Goal: Information Seeking & Learning: Check status

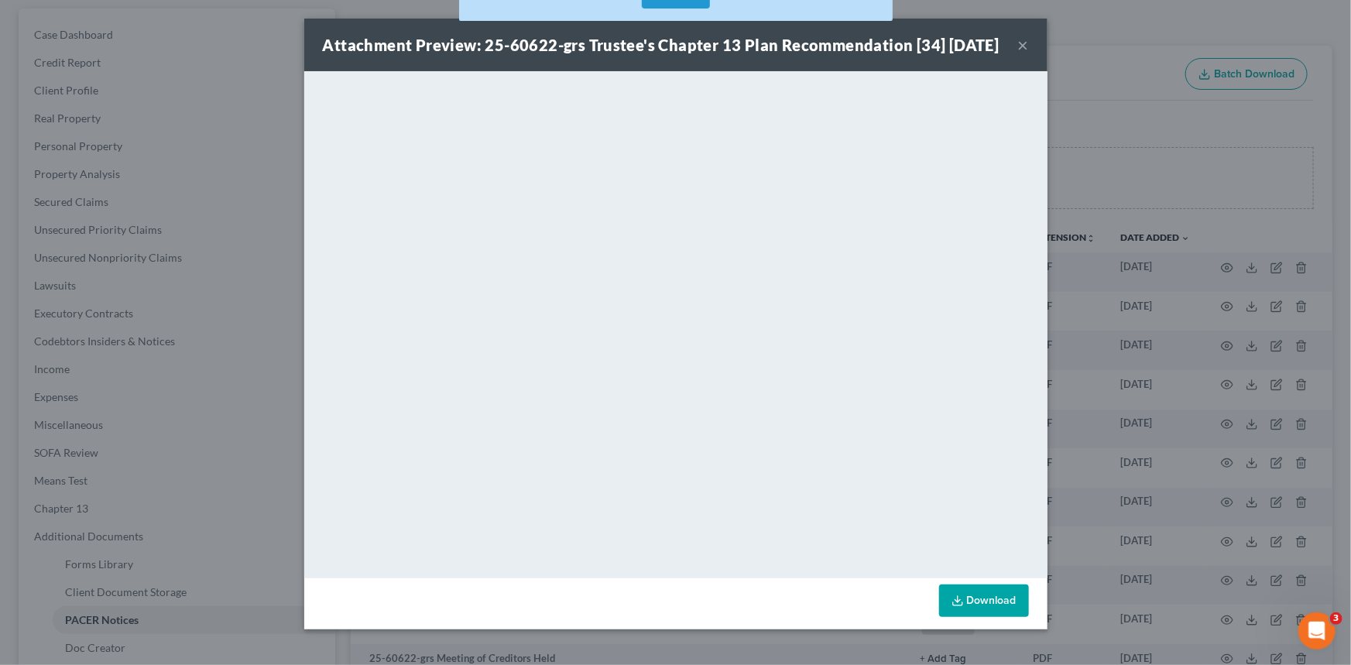
click at [1018, 54] on button "×" at bounding box center [1023, 45] width 11 height 19
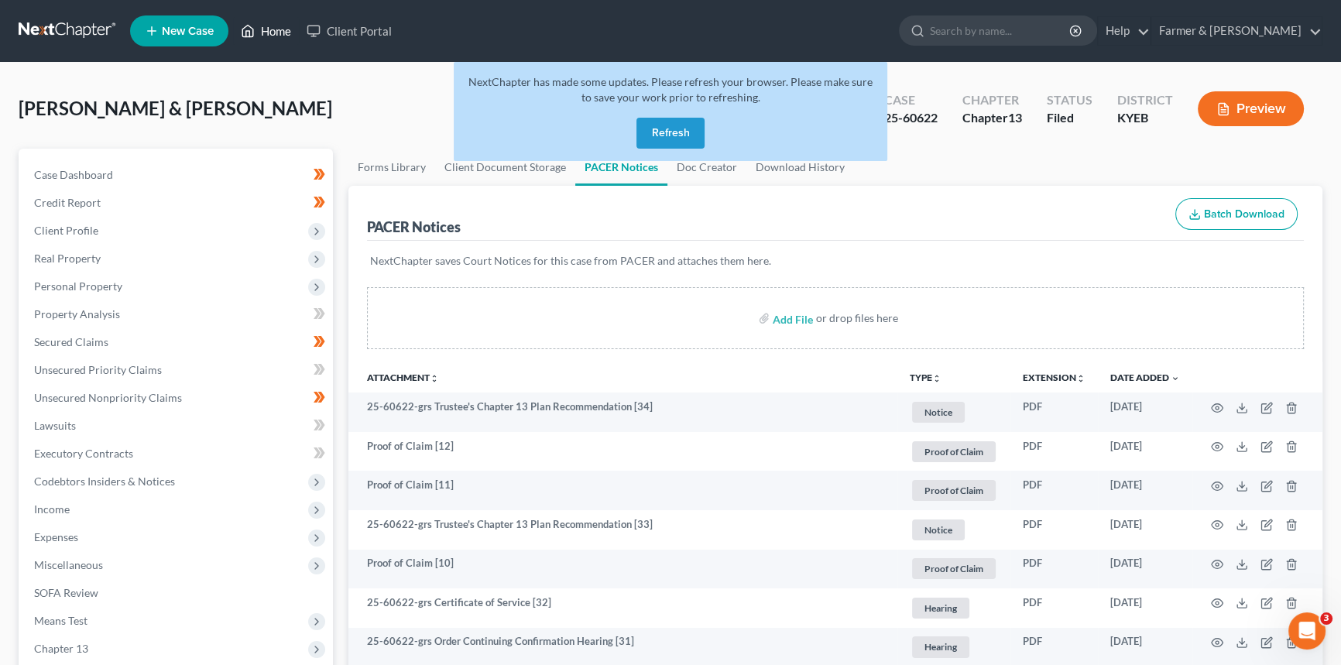
click at [278, 30] on link "Home" at bounding box center [266, 31] width 66 height 28
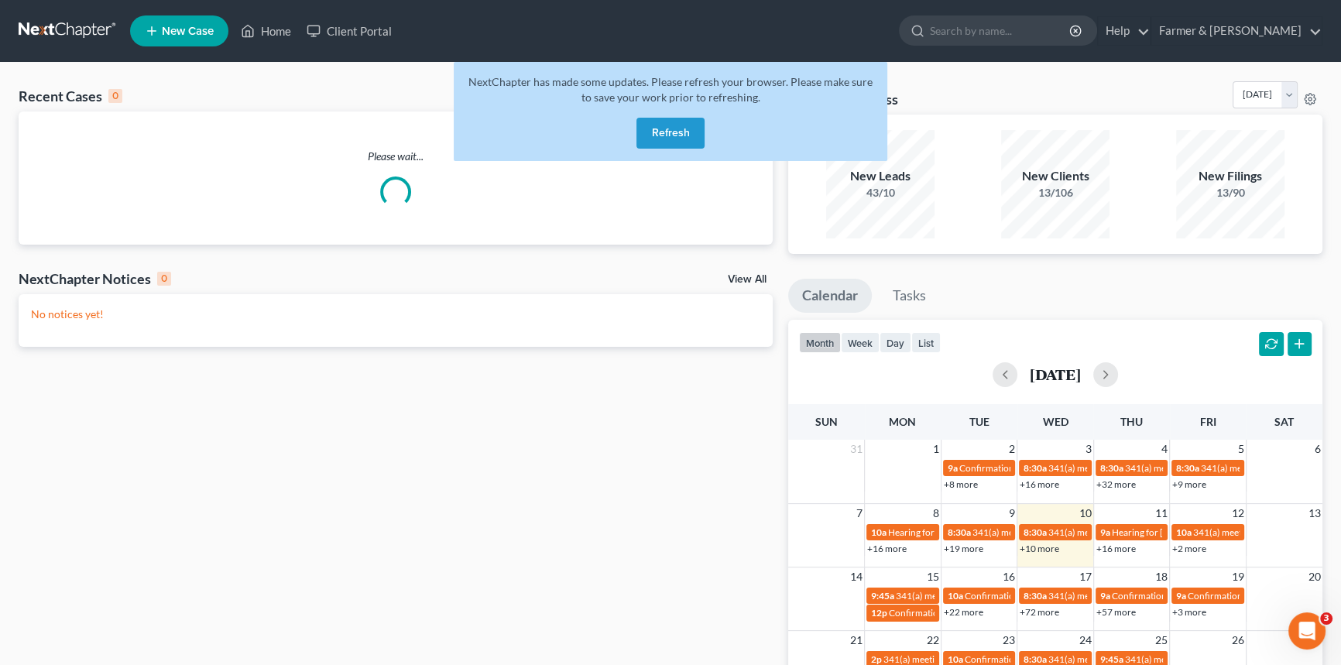
click at [677, 135] on button "Refresh" at bounding box center [670, 133] width 68 height 31
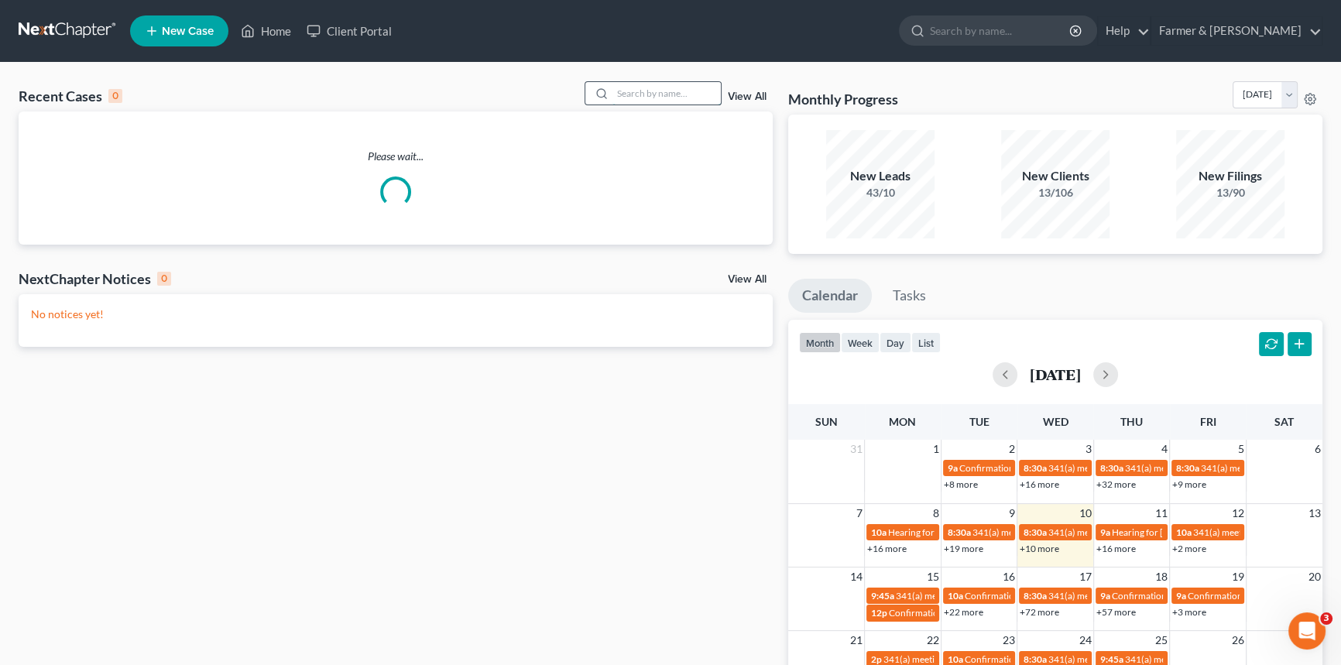
click at [635, 94] on input "search" at bounding box center [666, 93] width 108 height 22
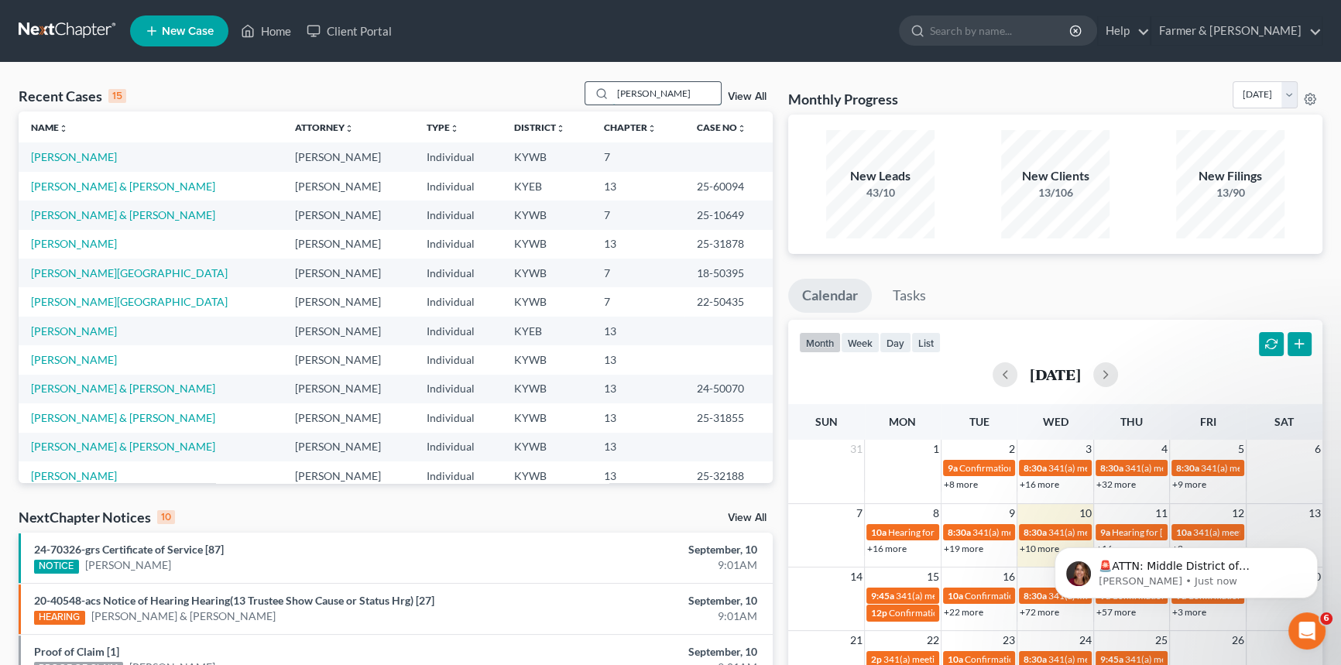
type input "[PERSON_NAME]"
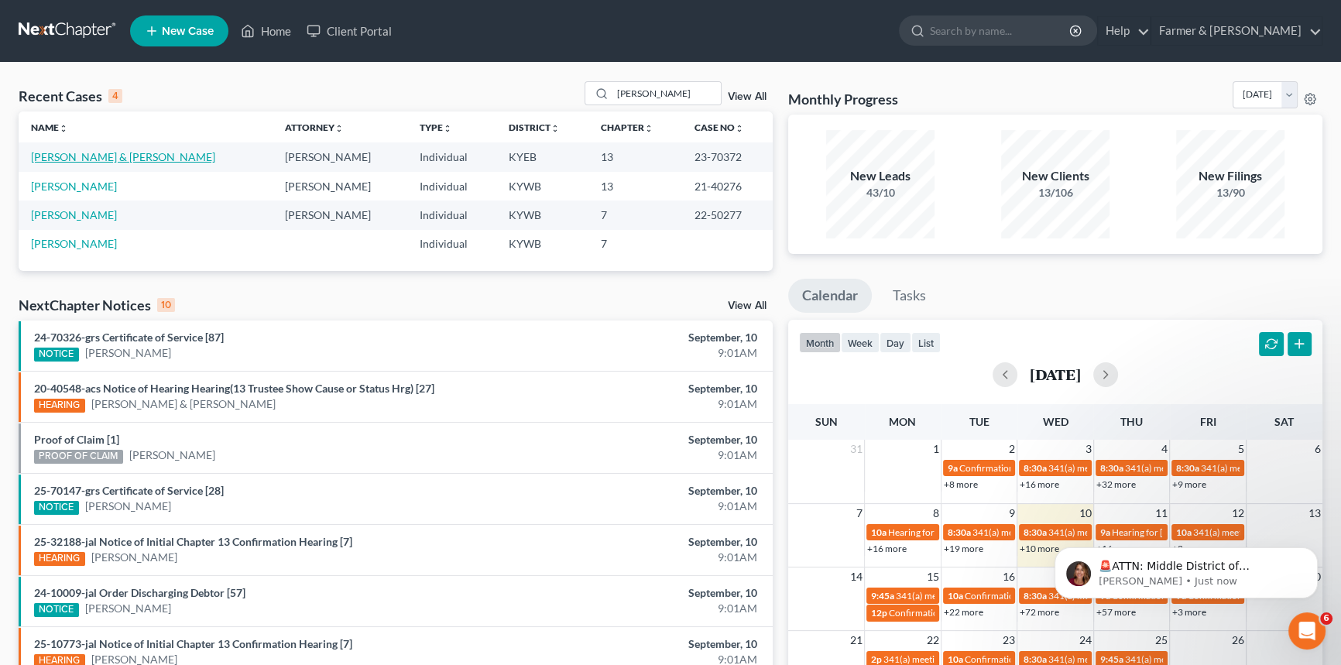
click at [98, 158] on link "[PERSON_NAME] & [PERSON_NAME]" at bounding box center [123, 156] width 184 height 13
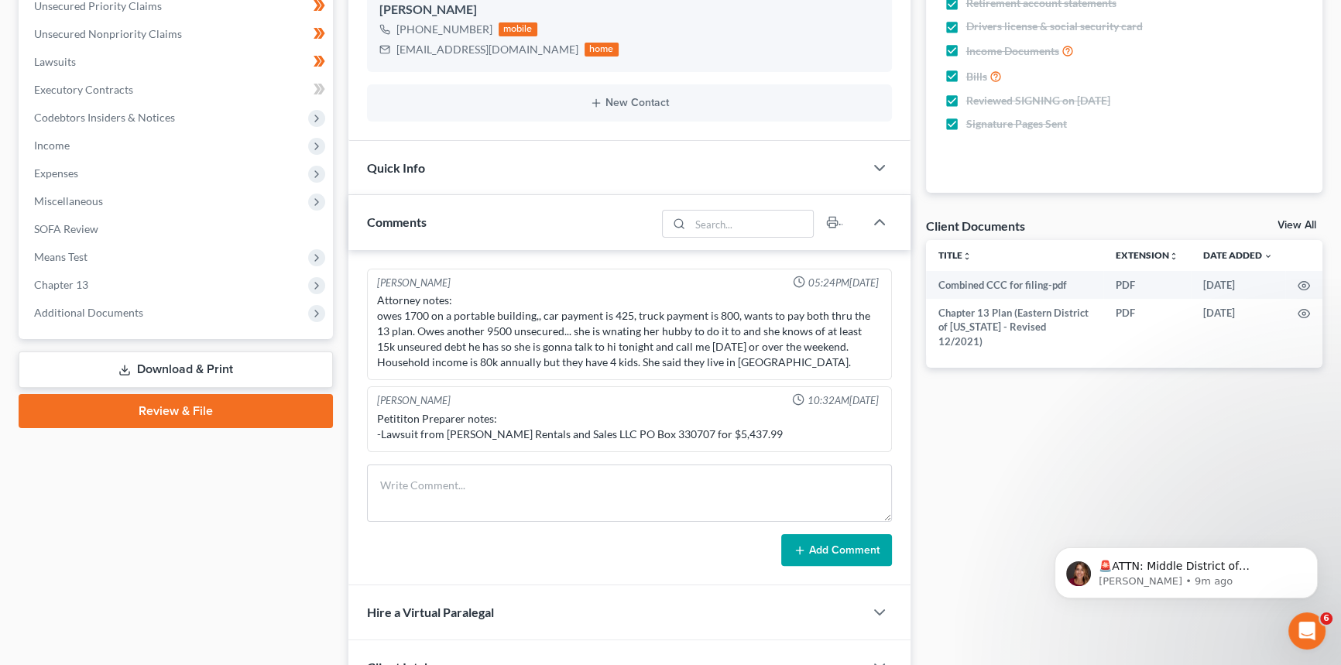
scroll to position [363, 0]
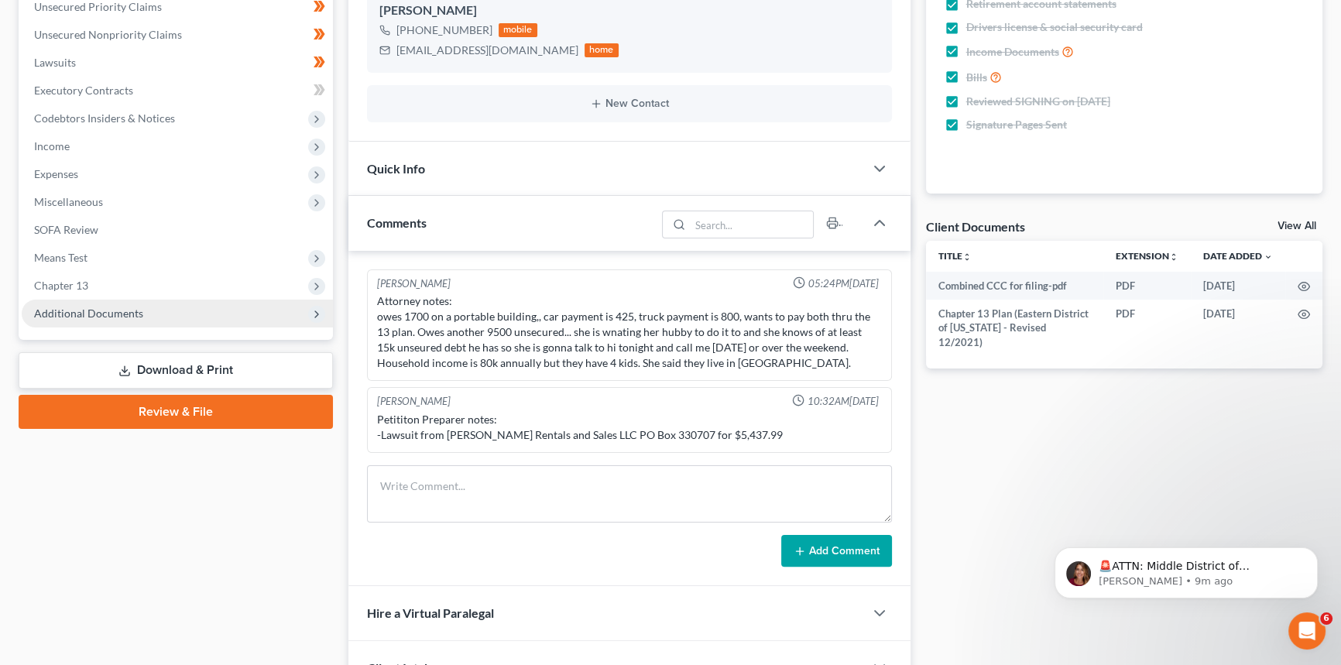
click at [74, 314] on span "Additional Documents" at bounding box center [88, 313] width 109 height 13
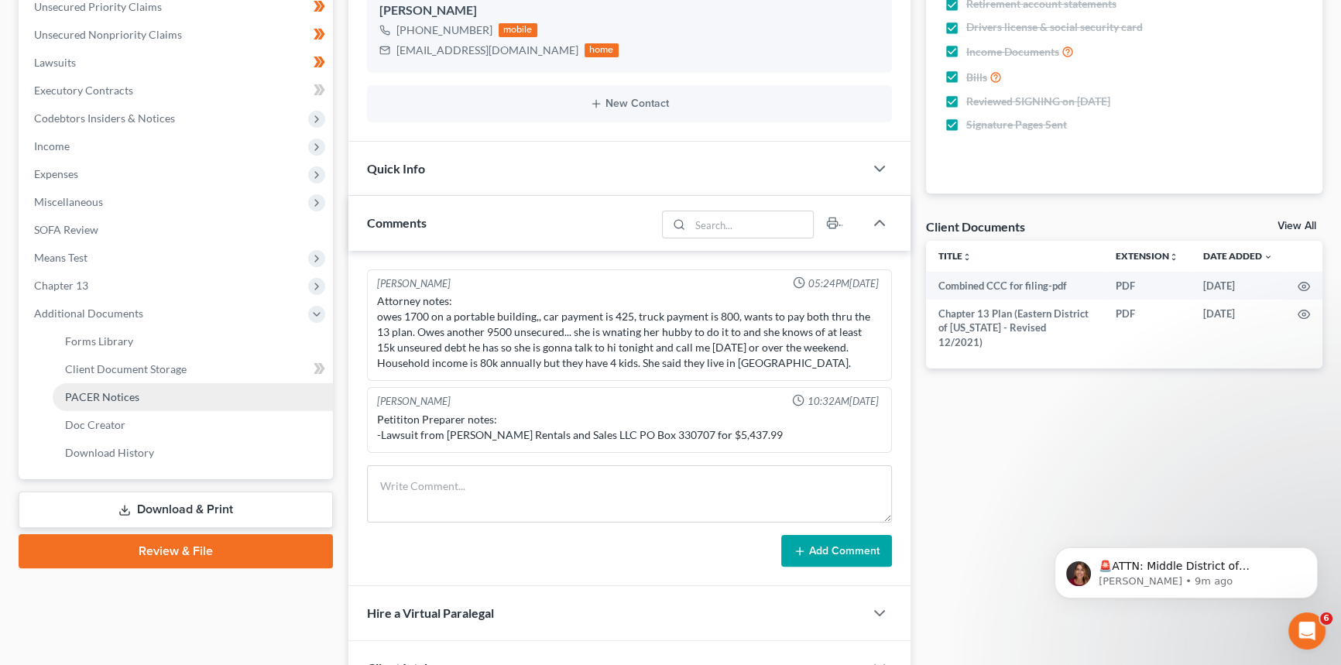
click at [94, 398] on span "PACER Notices" at bounding box center [102, 396] width 74 height 13
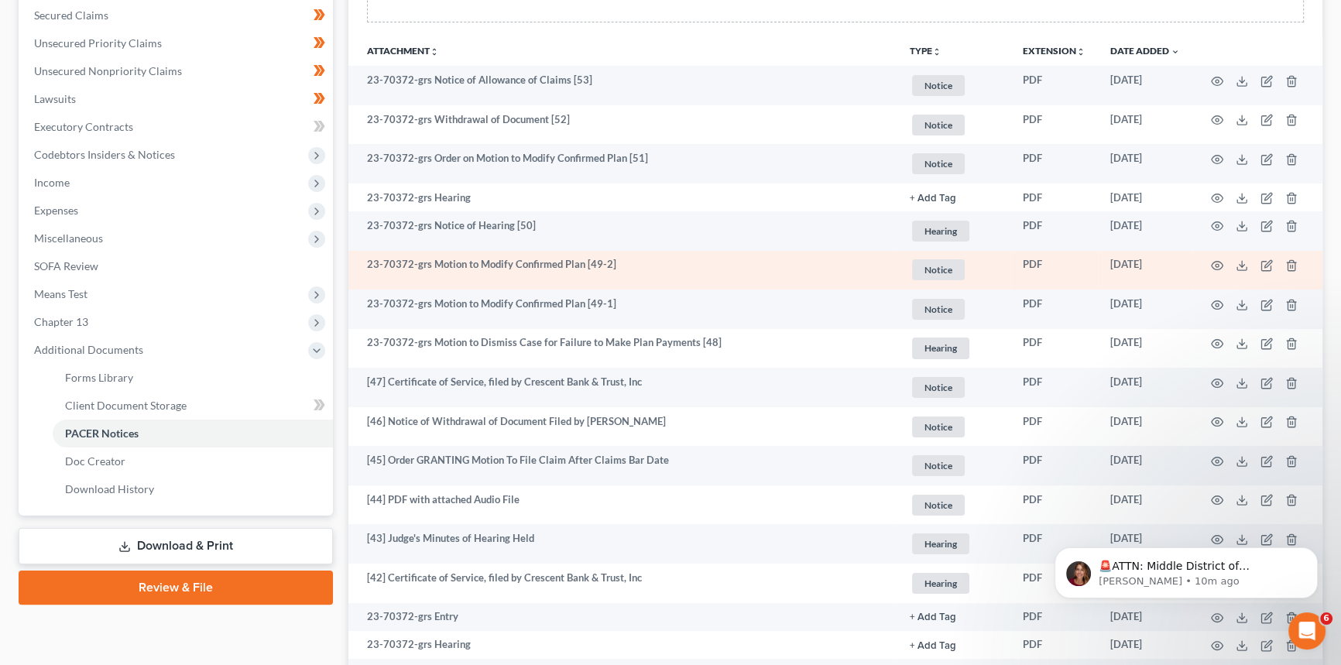
scroll to position [351, 0]
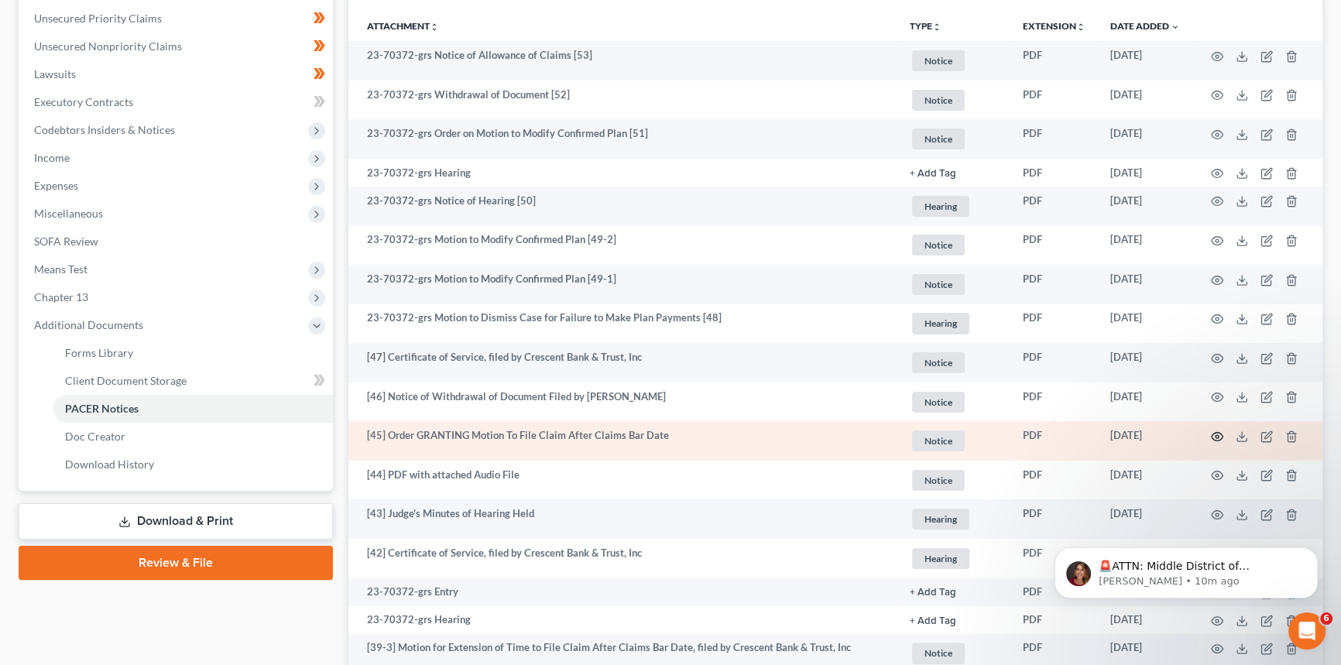
click at [1212, 434] on icon "button" at bounding box center [1217, 436] width 12 height 12
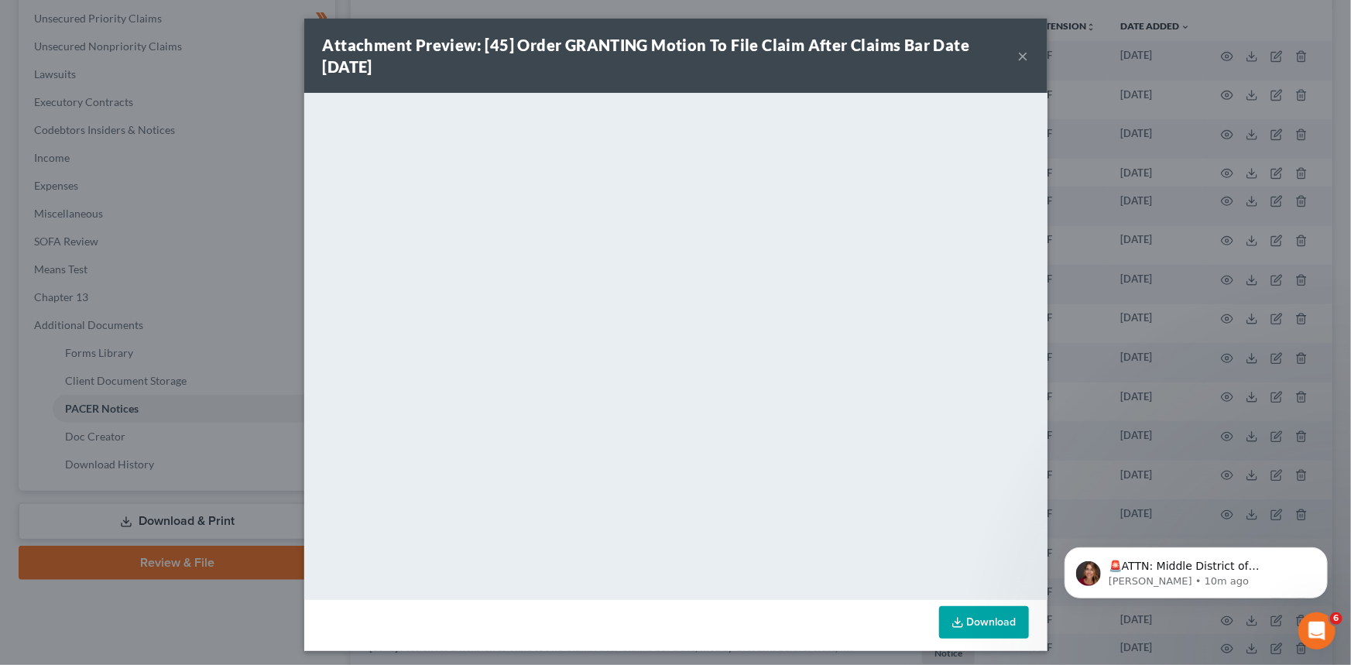
click at [1011, 50] on div "Attachment Preview: [45] Order GRANTING Motion To File Claim After Claims Bar D…" at bounding box center [670, 55] width 695 height 43
click at [1018, 54] on button "×" at bounding box center [1023, 55] width 11 height 19
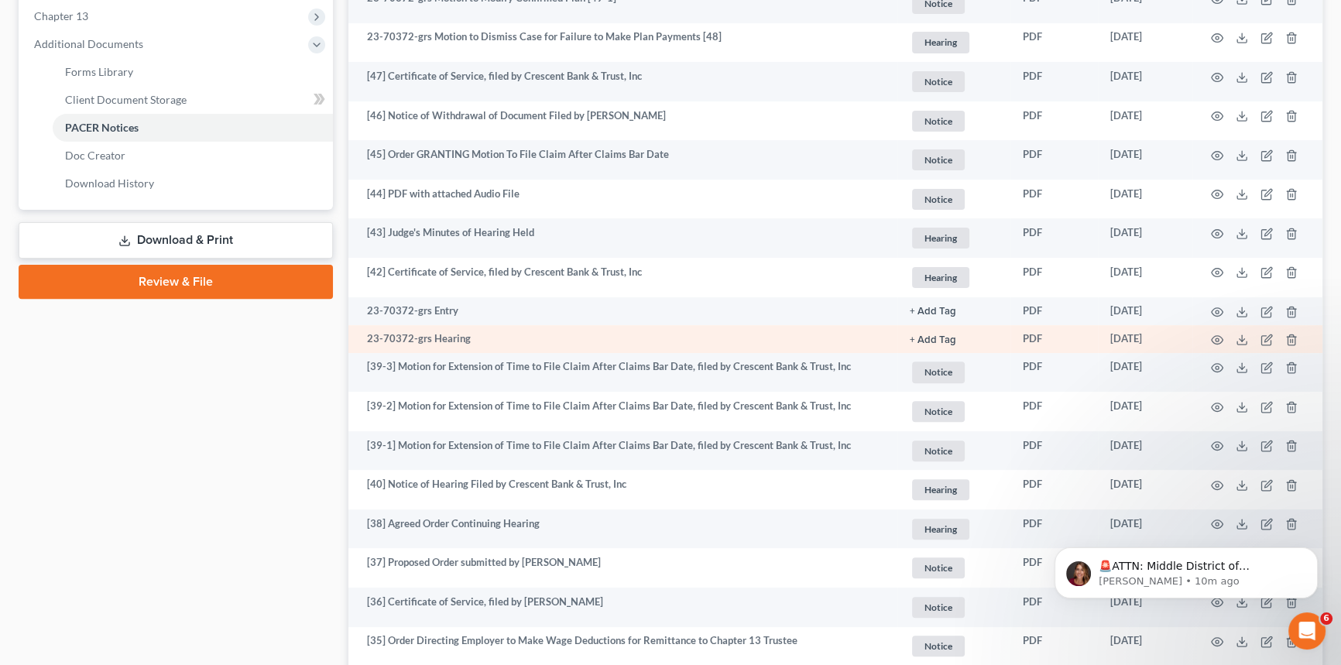
scroll to position [633, 0]
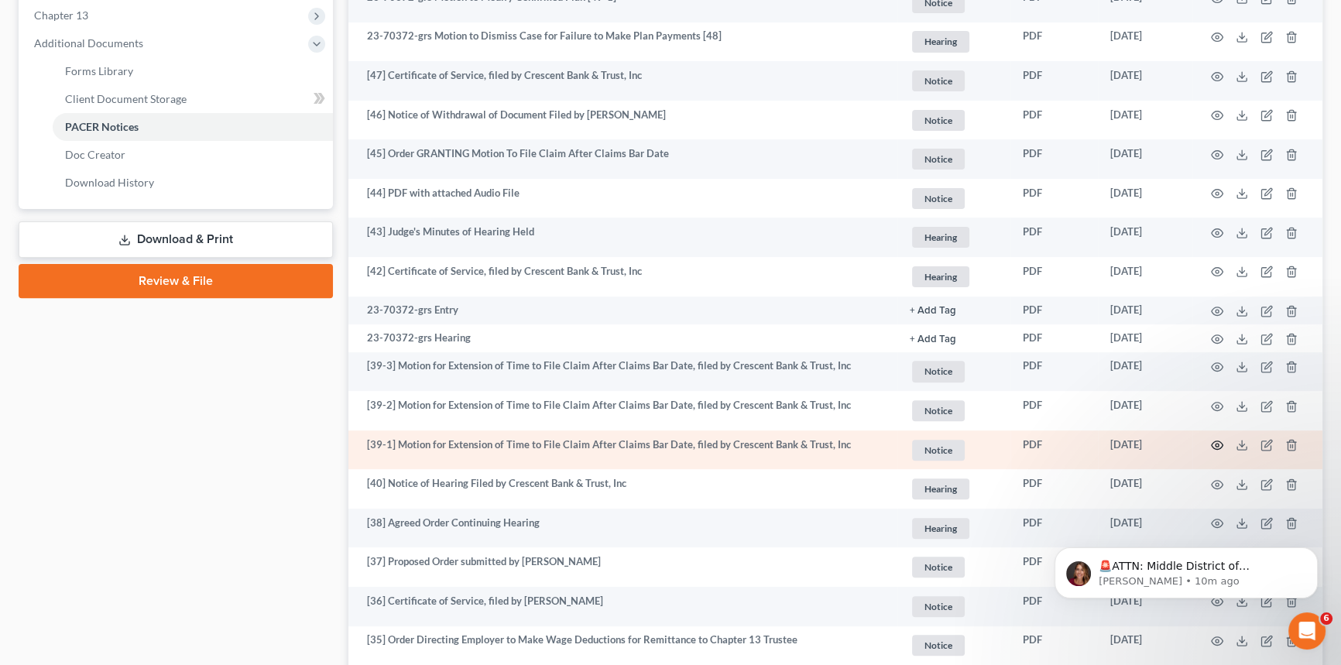
click at [1217, 441] on icon "button" at bounding box center [1217, 445] width 12 height 12
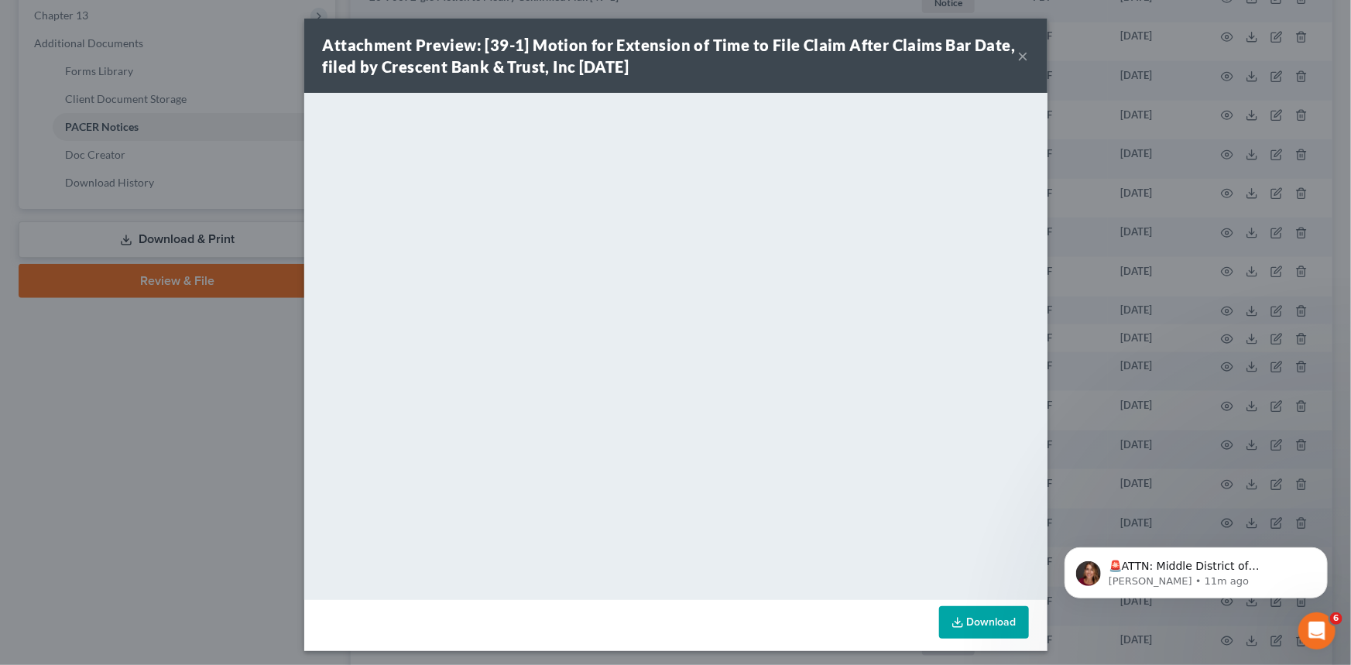
click at [1020, 53] on button "×" at bounding box center [1023, 55] width 11 height 19
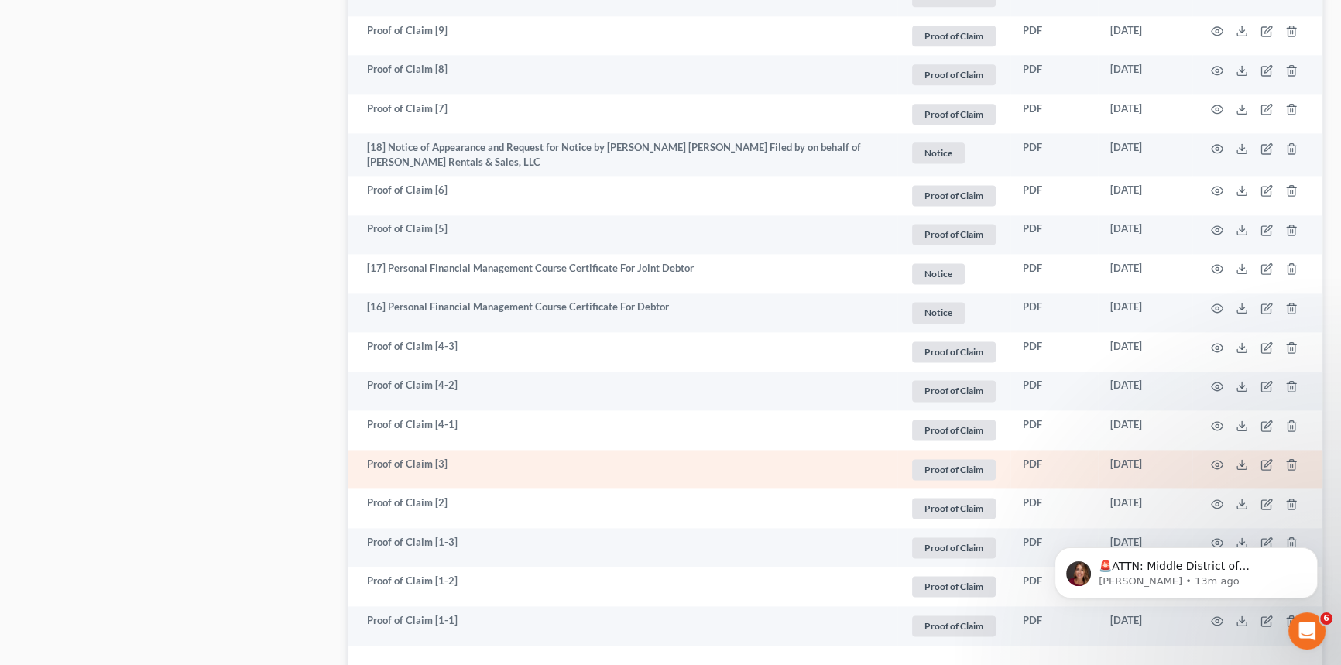
scroll to position [2747, 0]
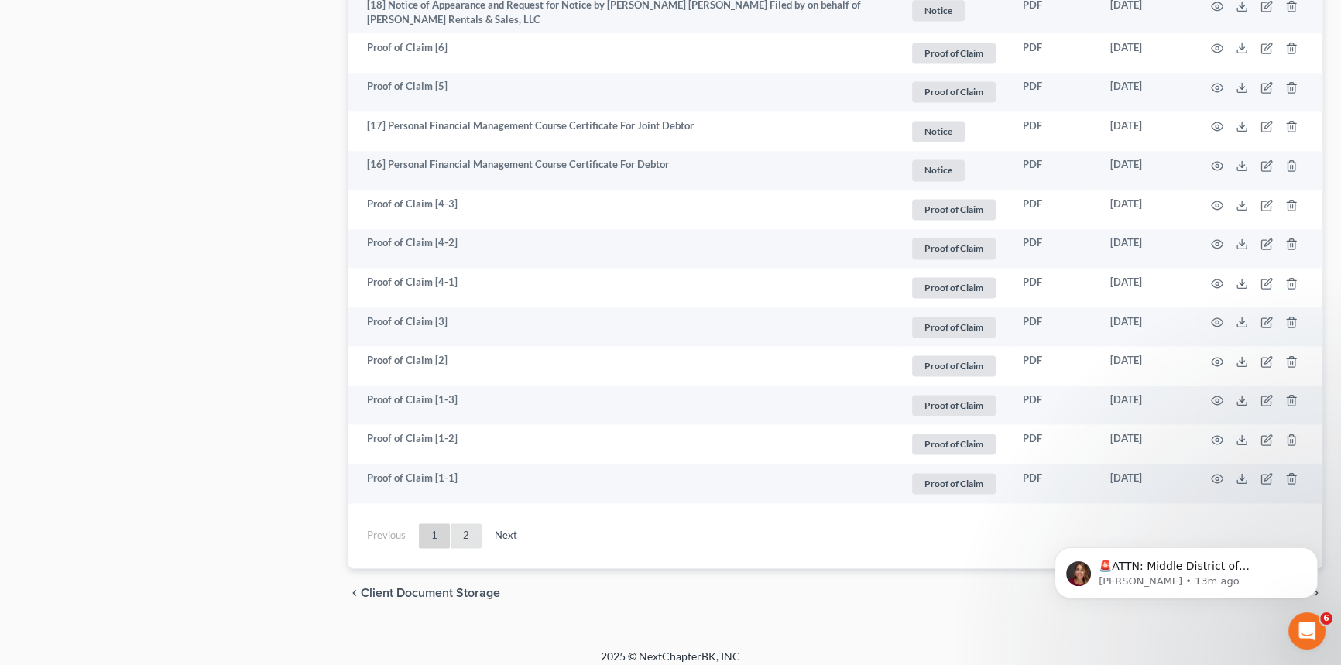
click at [463, 526] on link "2" at bounding box center [466, 535] width 31 height 25
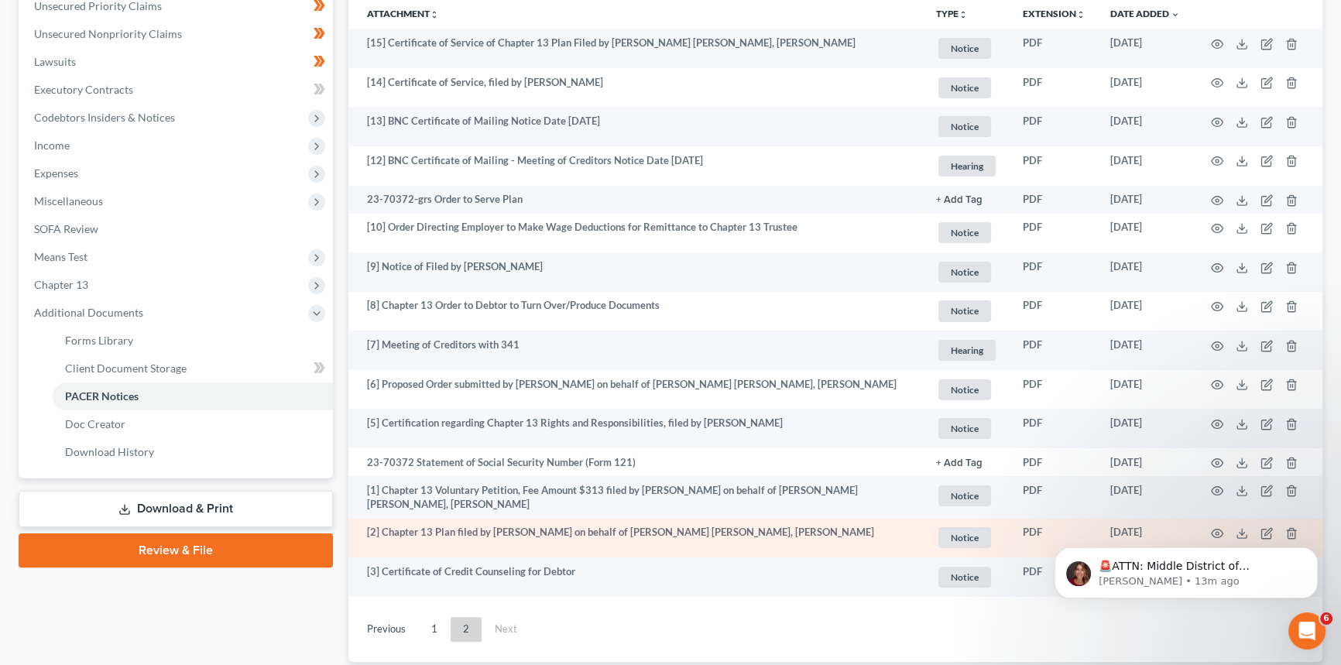
scroll to position [396, 0]
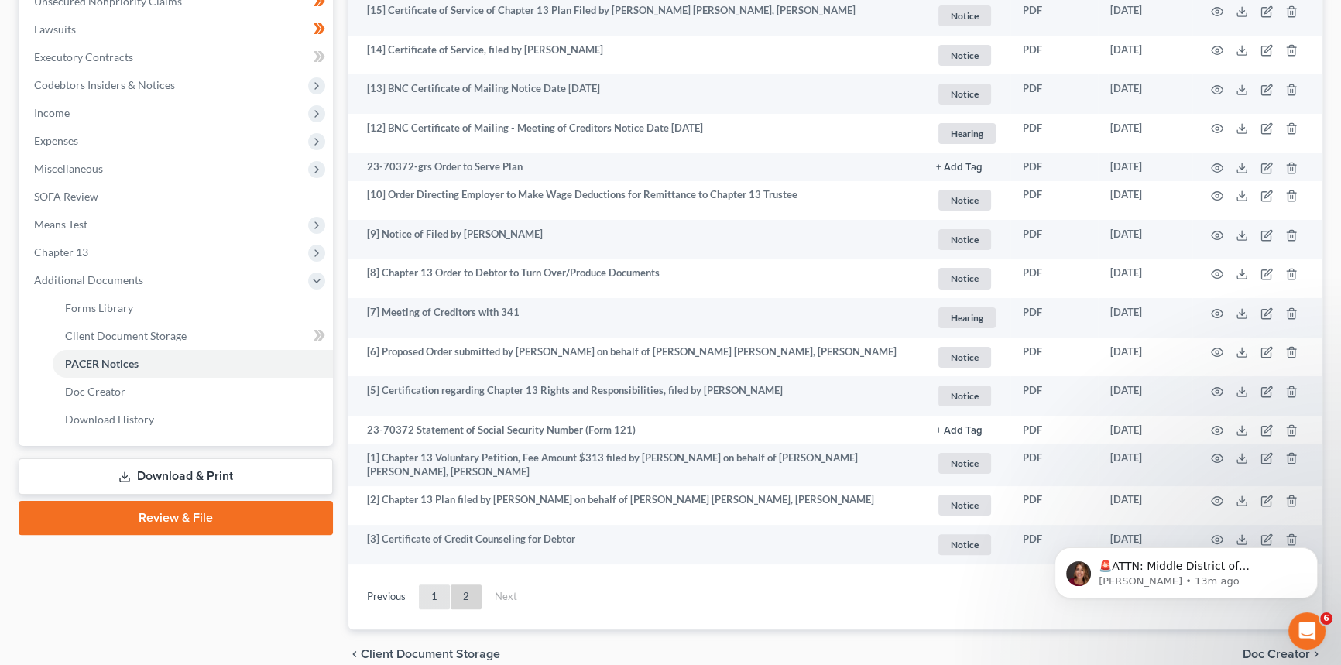
click at [430, 591] on link "1" at bounding box center [434, 596] width 31 height 25
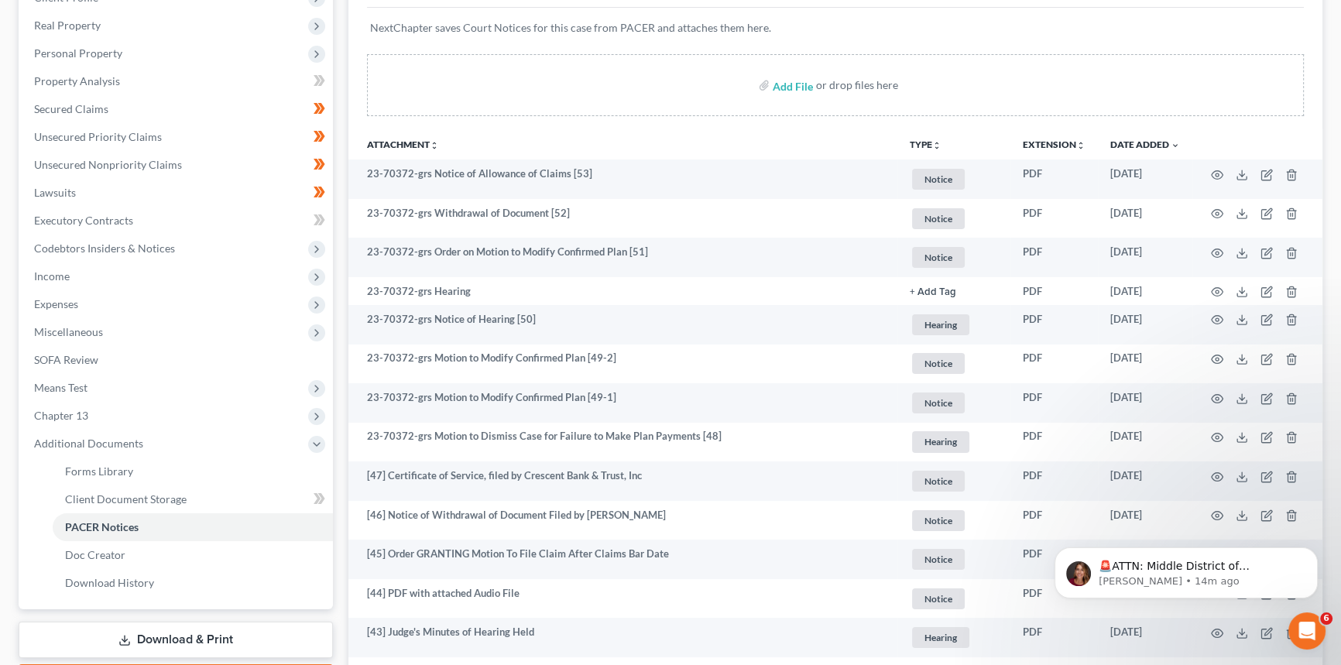
scroll to position [214, 0]
